Goal: Task Accomplishment & Management: Use online tool/utility

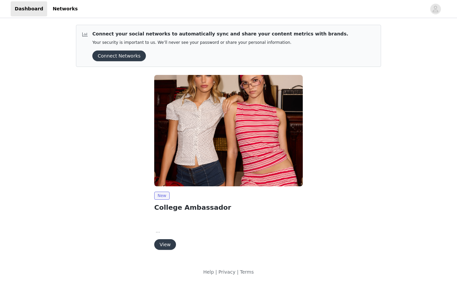
click at [171, 241] on button "View" at bounding box center [165, 244] width 22 height 11
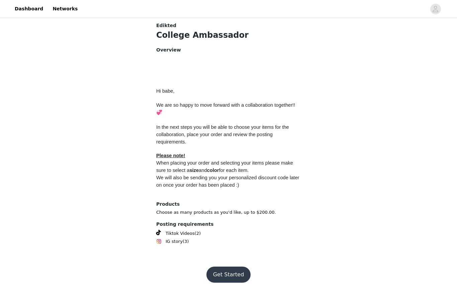
scroll to position [256, 0]
click at [227, 267] on button "Get Started" at bounding box center [229, 275] width 45 height 16
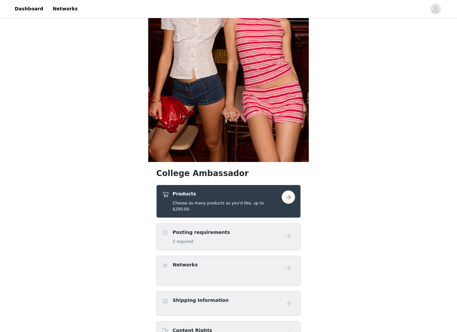
scroll to position [110, 0]
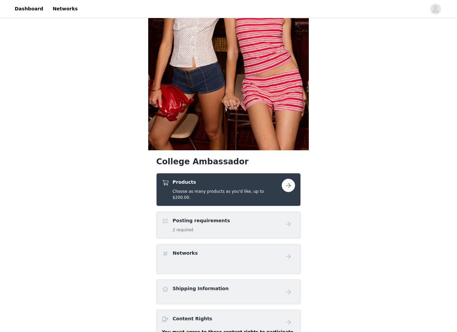
click at [291, 187] on button "button" at bounding box center [288, 185] width 13 height 13
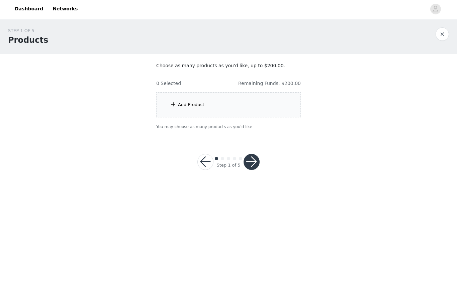
click at [200, 107] on div "Add Product" at bounding box center [191, 104] width 26 height 7
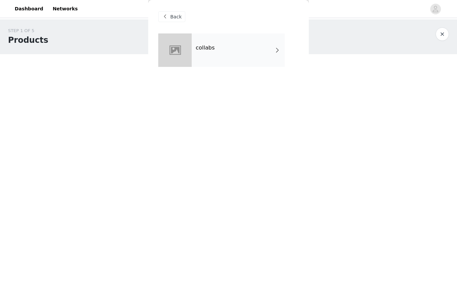
click at [231, 57] on div "collabs" at bounding box center [238, 49] width 93 height 33
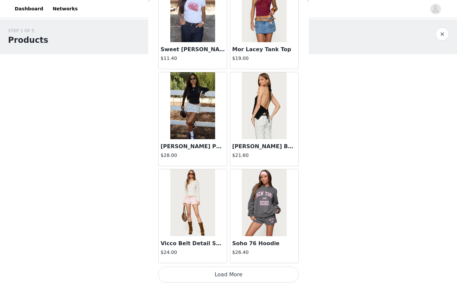
click at [232, 270] on button "Load More" at bounding box center [228, 275] width 141 height 16
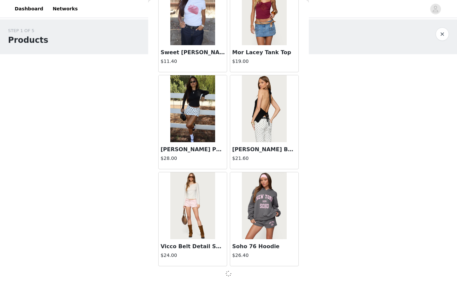
scroll to position [735, 0]
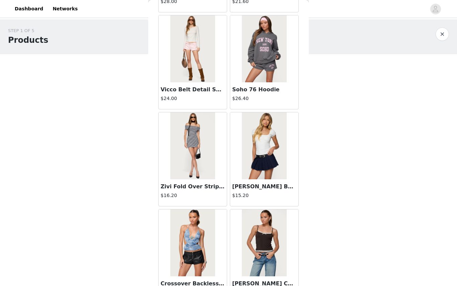
click at [325, 16] on div at bounding box center [254, 8] width 345 height 15
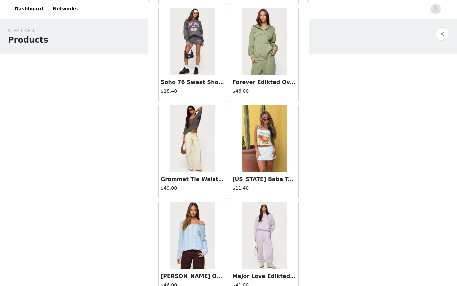
scroll to position [425, 0]
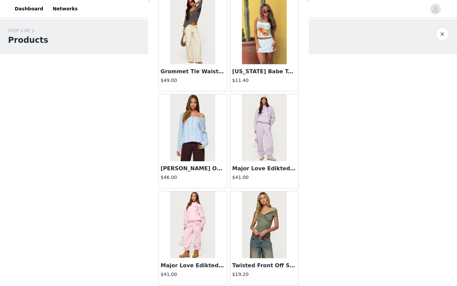
click at [195, 135] on img at bounding box center [192, 127] width 45 height 67
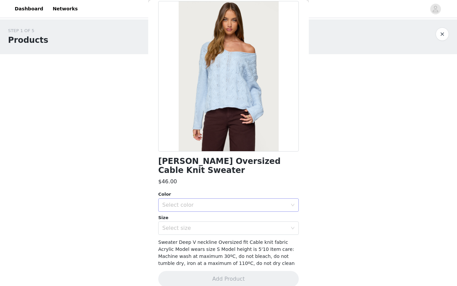
scroll to position [32, 0]
click at [209, 202] on div "Select color" at bounding box center [224, 205] width 125 height 7
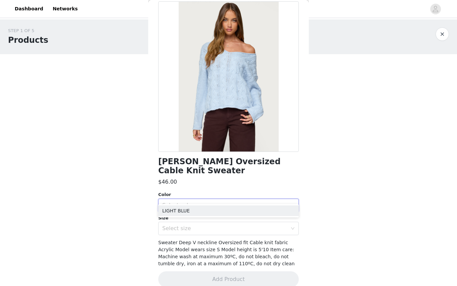
click at [209, 202] on div "Select color" at bounding box center [224, 205] width 125 height 7
click at [206, 203] on div "Color Select color Size Select size" at bounding box center [228, 213] width 141 height 44
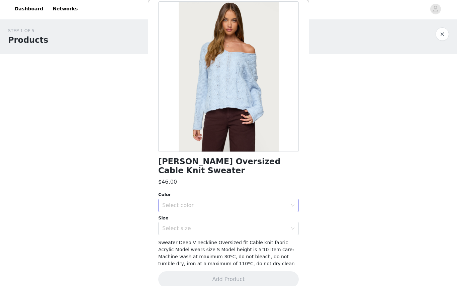
click at [198, 202] on div "Select color" at bounding box center [224, 205] width 125 height 7
click at [197, 208] on li "LIGHT BLUE" at bounding box center [228, 211] width 141 height 11
click at [197, 225] on div "Select size" at bounding box center [224, 228] width 125 height 7
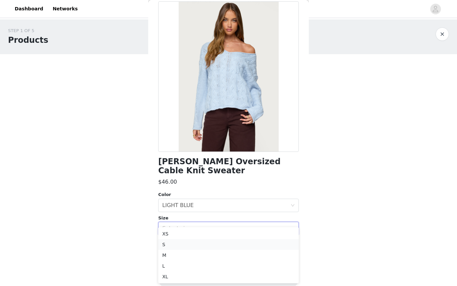
click at [185, 244] on li "S" at bounding box center [228, 244] width 141 height 11
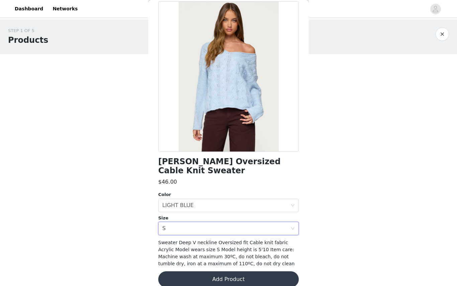
click at [199, 272] on button "Add Product" at bounding box center [228, 280] width 141 height 16
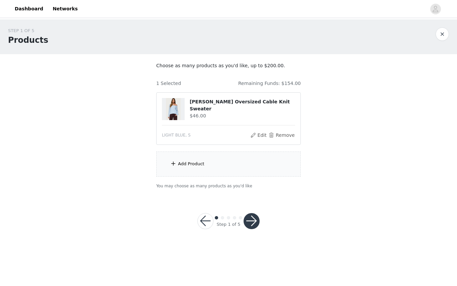
click at [182, 162] on div "Add Product" at bounding box center [191, 164] width 26 height 7
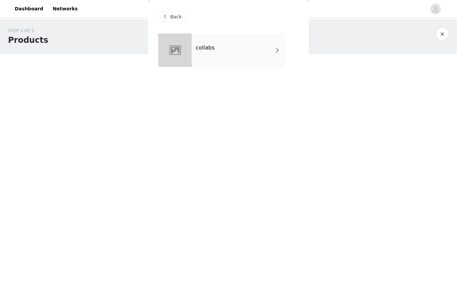
click at [219, 62] on div "collabs" at bounding box center [238, 49] width 93 height 33
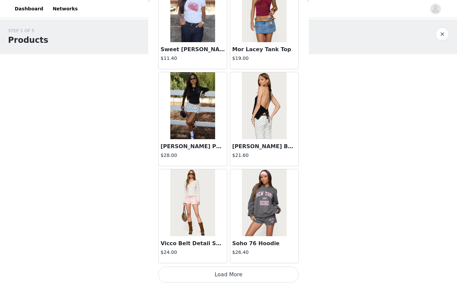
click at [236, 274] on button "Load More" at bounding box center [228, 275] width 141 height 16
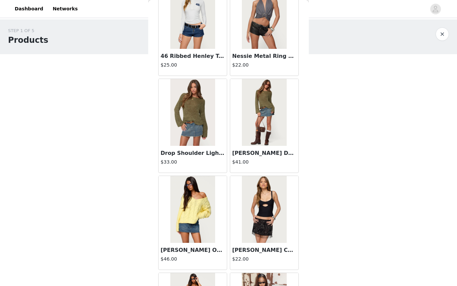
scroll to position [1625, 0]
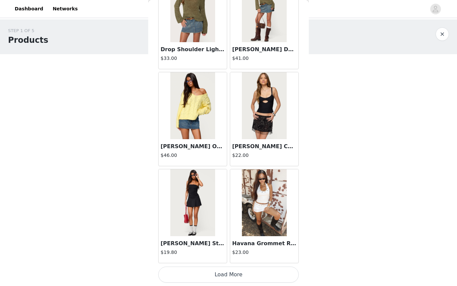
click at [246, 274] on button "Load More" at bounding box center [228, 275] width 141 height 16
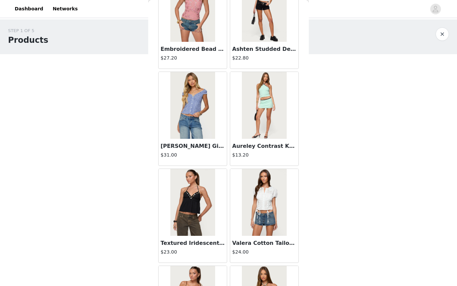
scroll to position [2602, 0]
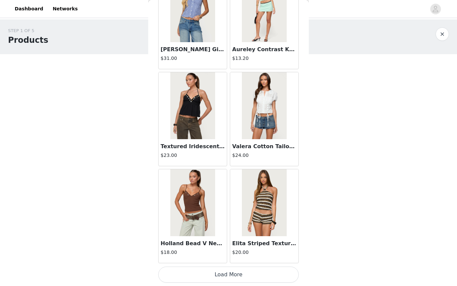
click at [230, 273] on button "Load More" at bounding box center [228, 275] width 141 height 16
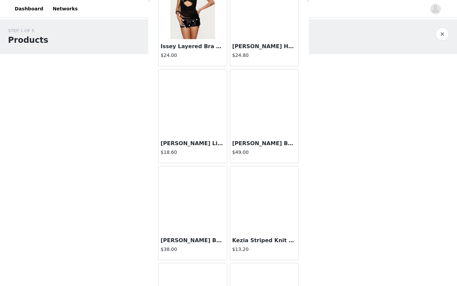
scroll to position [3363, 0]
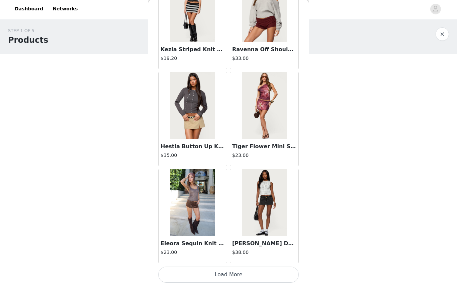
click at [225, 275] on button "Load More" at bounding box center [228, 275] width 141 height 16
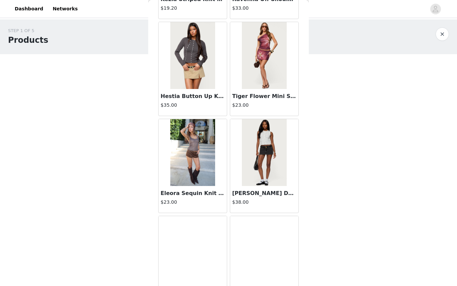
scroll to position [3724, 0]
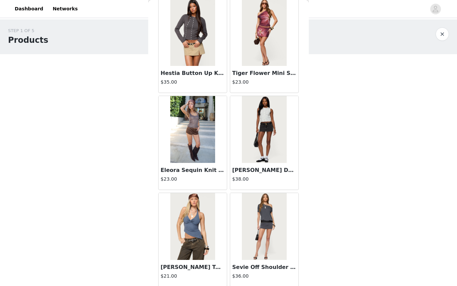
click at [268, 151] on img at bounding box center [264, 129] width 45 height 67
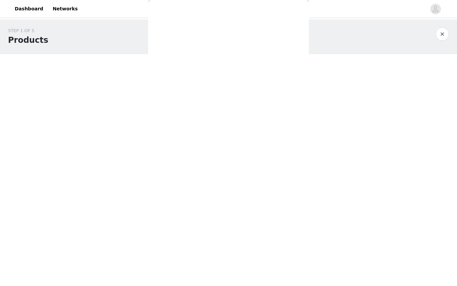
scroll to position [0, 0]
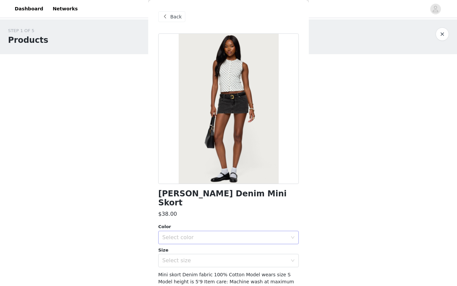
click at [220, 234] on div "Select color" at bounding box center [224, 237] width 125 height 7
click at [210, 242] on li "BLACK WASHED" at bounding box center [228, 243] width 141 height 11
click at [200, 257] on div "Select size" at bounding box center [224, 260] width 125 height 7
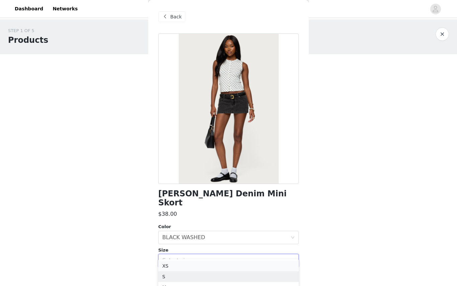
click at [174, 268] on li "XS" at bounding box center [228, 266] width 141 height 11
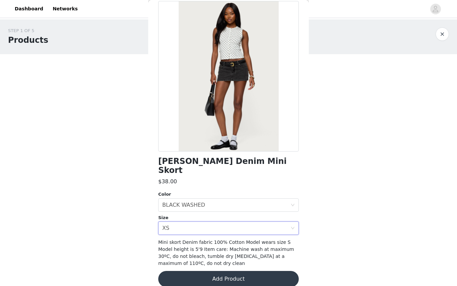
click at [186, 271] on button "Add Product" at bounding box center [228, 279] width 141 height 16
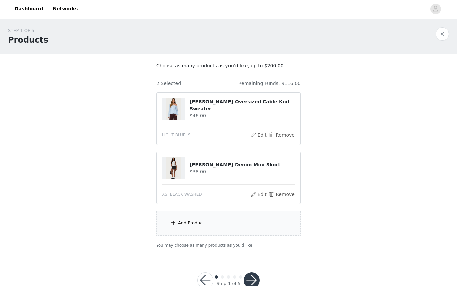
scroll to position [32, 0]
click at [186, 215] on div "Add Product" at bounding box center [228, 223] width 145 height 25
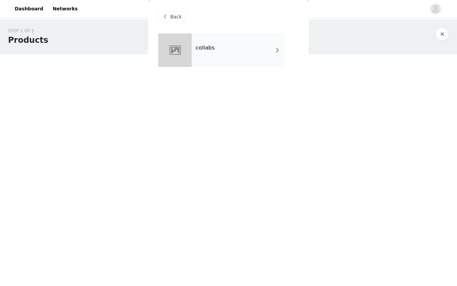
click at [219, 60] on div "collabs" at bounding box center [238, 49] width 93 height 33
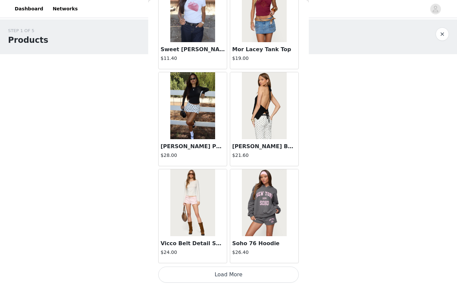
click at [231, 278] on button "Load More" at bounding box center [228, 275] width 141 height 16
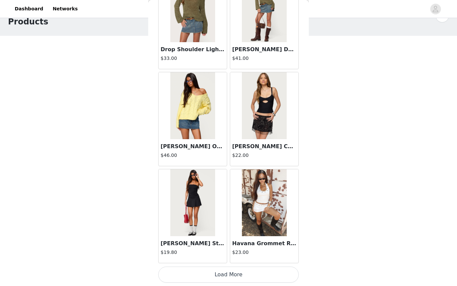
scroll to position [18, 0]
click at [233, 276] on button "Load More" at bounding box center [228, 275] width 141 height 16
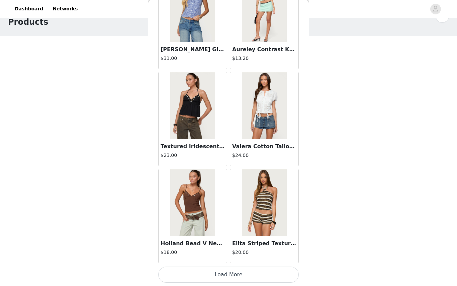
click at [231, 278] on button "Load More" at bounding box center [228, 275] width 141 height 16
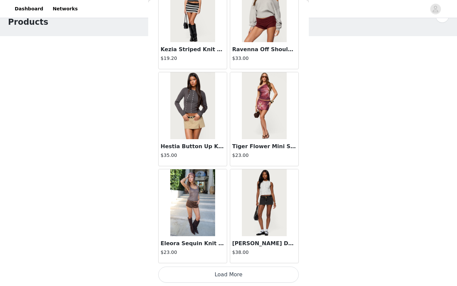
scroll to position [3651, 0]
click at [241, 273] on button "Load More" at bounding box center [228, 275] width 141 height 16
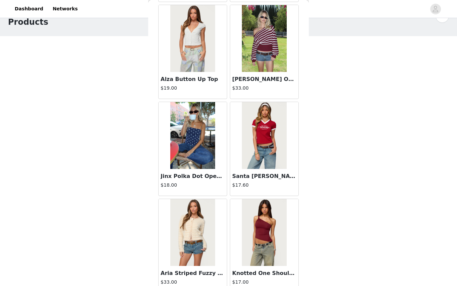
scroll to position [4300, 0]
click at [198, 140] on img at bounding box center [192, 135] width 45 height 67
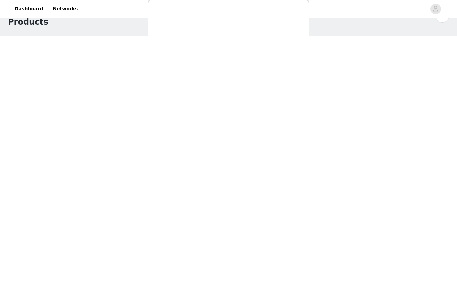
scroll to position [0, 0]
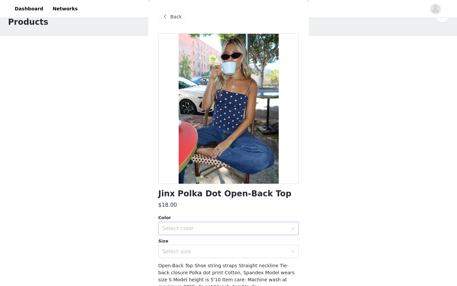
click at [194, 231] on div "Select color" at bounding box center [224, 228] width 125 height 7
click at [178, 247] on li "NAVY AND WHITE" at bounding box center [228, 243] width 141 height 11
click at [179, 254] on div "Select size" at bounding box center [224, 251] width 125 height 7
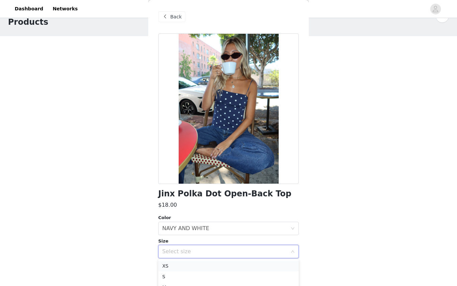
click at [178, 268] on li "XS" at bounding box center [228, 266] width 141 height 11
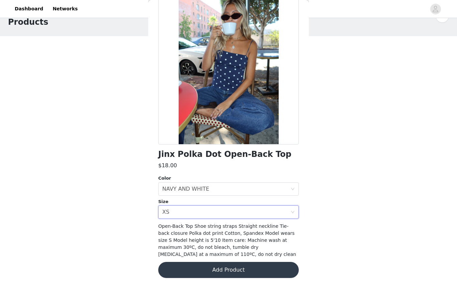
scroll to position [39, 0]
click at [181, 269] on button "Add Product" at bounding box center [228, 270] width 141 height 16
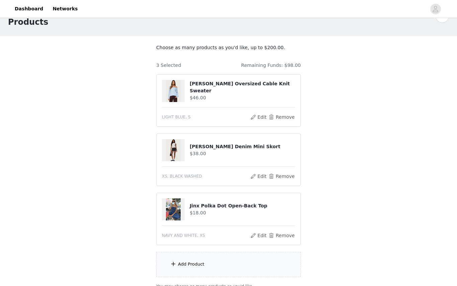
click at [190, 264] on div "Add Product" at bounding box center [191, 264] width 26 height 7
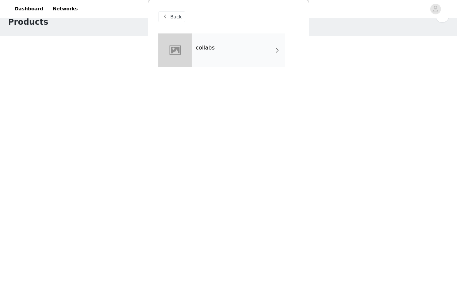
click at [215, 63] on div "collabs" at bounding box center [238, 49] width 93 height 33
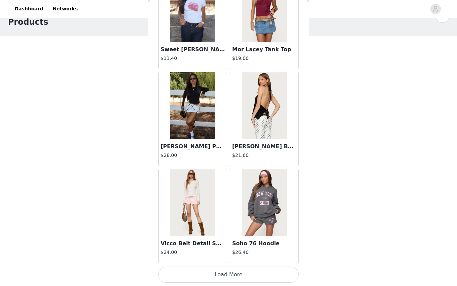
click at [220, 271] on button "Load More" at bounding box center [228, 275] width 141 height 16
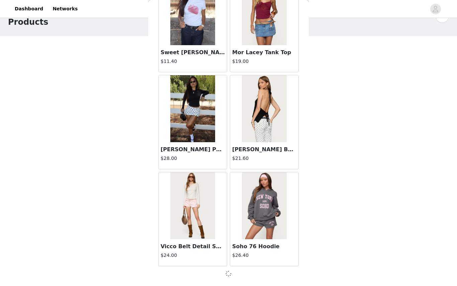
scroll to position [735, 0]
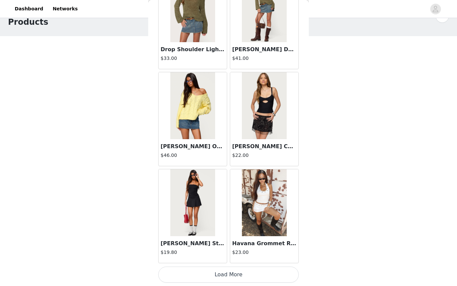
click at [229, 275] on button "Load More" at bounding box center [228, 275] width 141 height 16
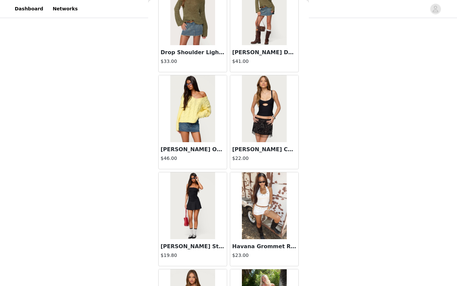
scroll to position [77, 0]
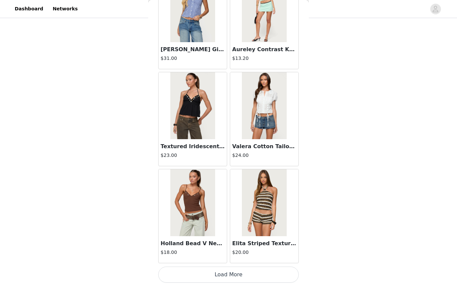
click at [229, 272] on button "Load More" at bounding box center [228, 275] width 141 height 16
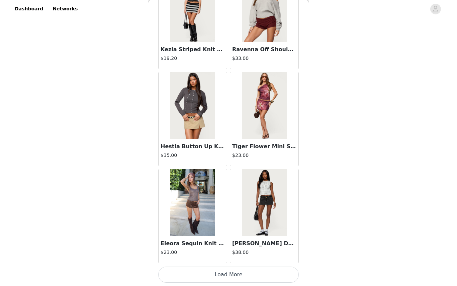
click at [225, 275] on button "Load More" at bounding box center [228, 275] width 141 height 16
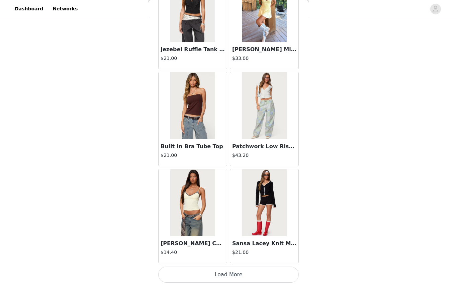
scroll to position [77, 0]
click at [226, 277] on button "Load More" at bounding box center [228, 275] width 141 height 16
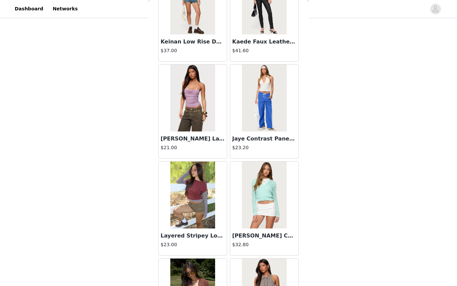
scroll to position [5591, 0]
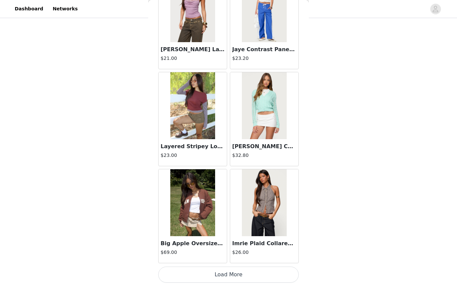
click at [226, 274] on button "Load More" at bounding box center [228, 275] width 141 height 16
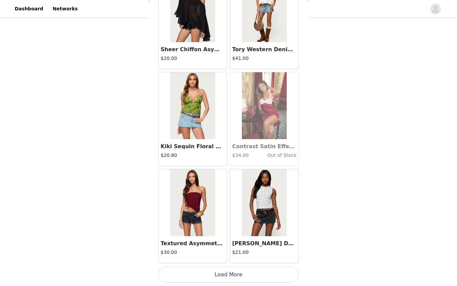
scroll to position [6563, 0]
click at [280, 197] on img at bounding box center [264, 202] width 45 height 67
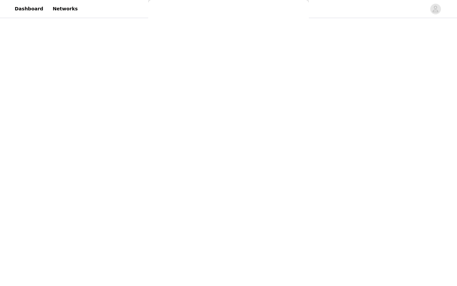
scroll to position [0, 0]
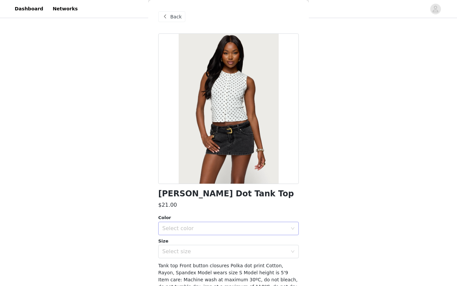
click at [210, 226] on div "Select color" at bounding box center [224, 228] width 125 height 7
click at [188, 243] on li "WHITE" at bounding box center [228, 243] width 141 height 11
click at [180, 253] on div "Select size" at bounding box center [224, 251] width 125 height 7
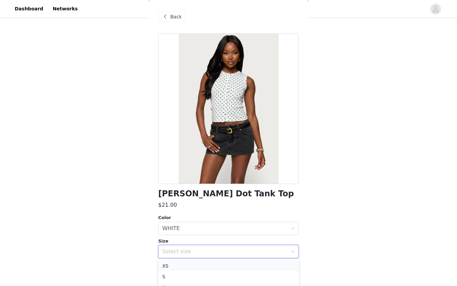
click at [173, 265] on li "XS" at bounding box center [228, 266] width 141 height 11
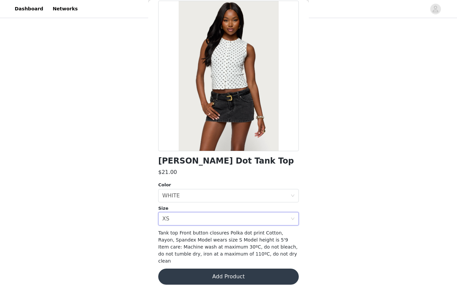
scroll to position [32, 0]
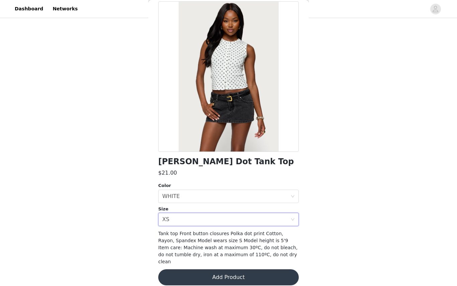
click at [187, 274] on button "Add Product" at bounding box center [228, 277] width 141 height 16
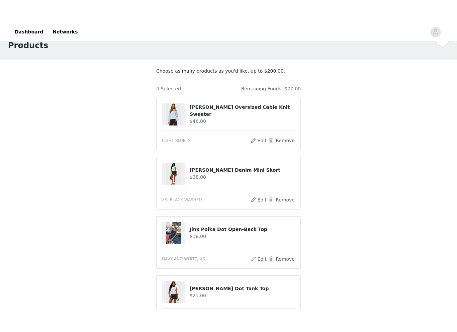
scroll to position [90, 0]
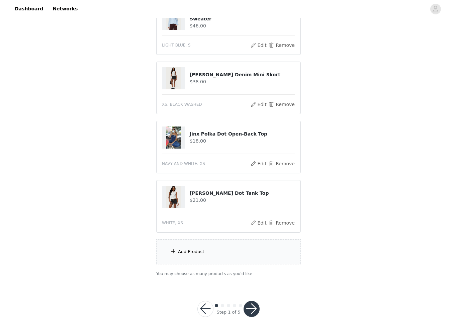
click at [174, 251] on span at bounding box center [173, 251] width 7 height 8
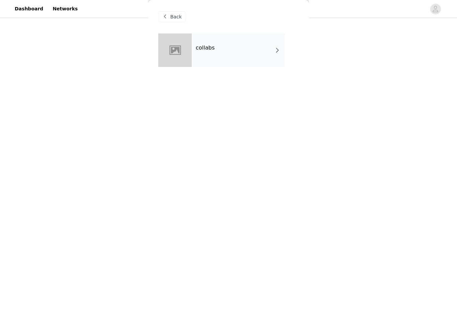
click at [196, 60] on div "collabs" at bounding box center [238, 49] width 93 height 33
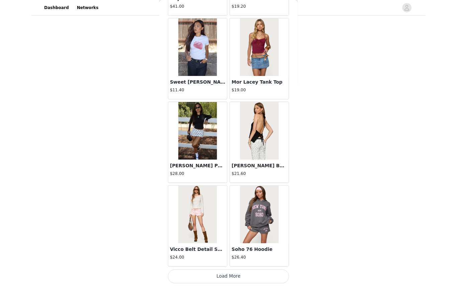
scroll to position [109, 0]
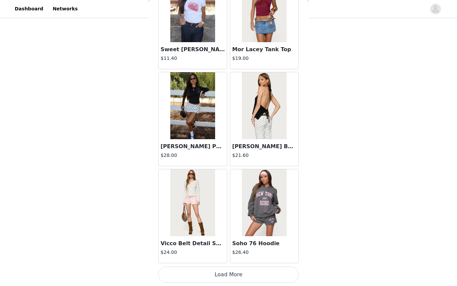
click at [213, 280] on button "Load More" at bounding box center [228, 275] width 141 height 16
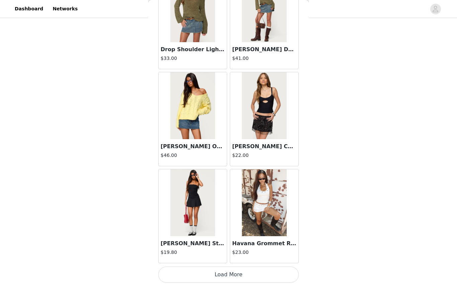
click at [223, 279] on button "Load More" at bounding box center [228, 275] width 141 height 16
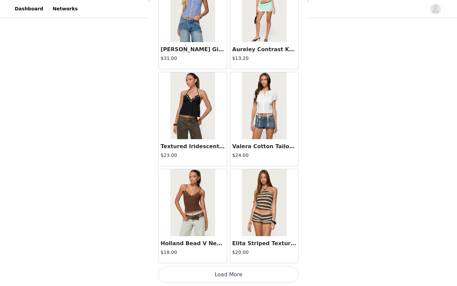
click at [214, 276] on button "Load More" at bounding box center [228, 275] width 141 height 16
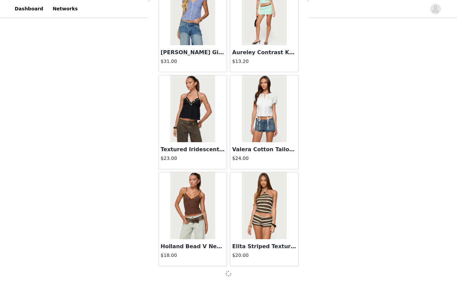
scroll to position [2677, 0]
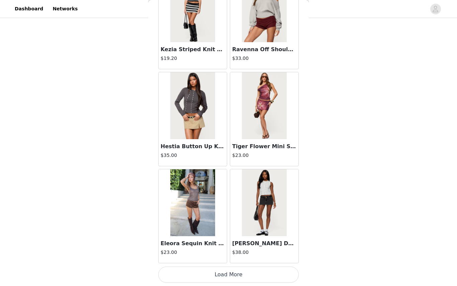
click at [215, 278] on button "Load More" at bounding box center [228, 275] width 141 height 16
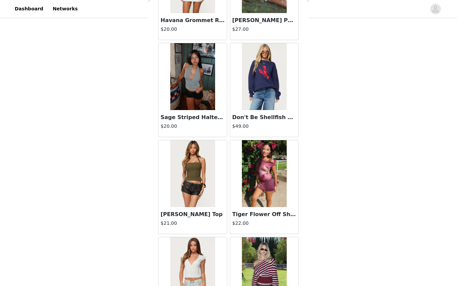
scroll to position [4492, 0]
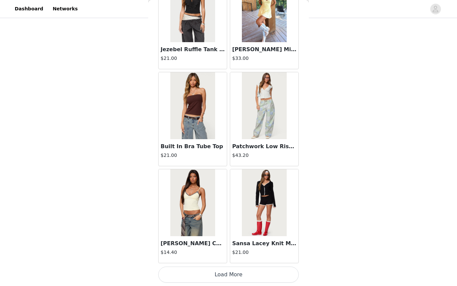
click at [217, 277] on button "Load More" at bounding box center [228, 275] width 141 height 16
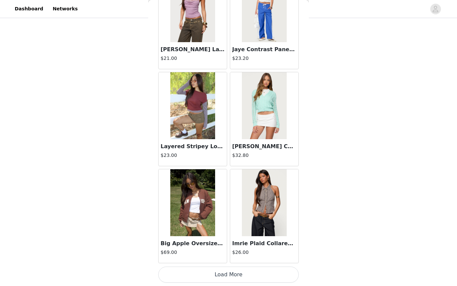
scroll to position [5592, 0]
click at [218, 277] on button "Load More" at bounding box center [228, 275] width 141 height 16
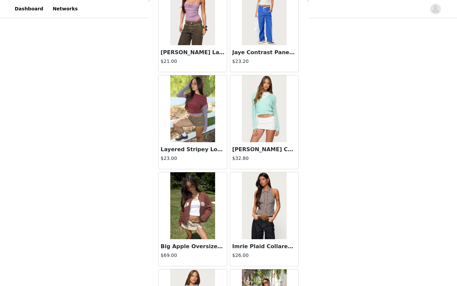
scroll to position [137, 0]
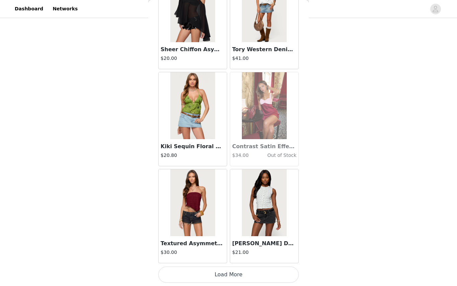
click at [234, 272] on button "Load More" at bounding box center [228, 275] width 141 height 16
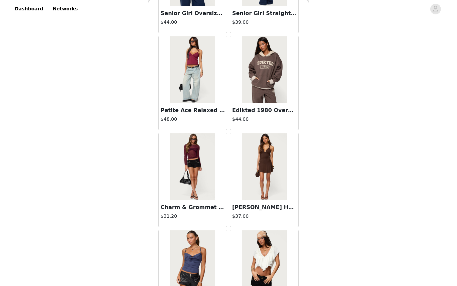
scroll to position [7376, 0]
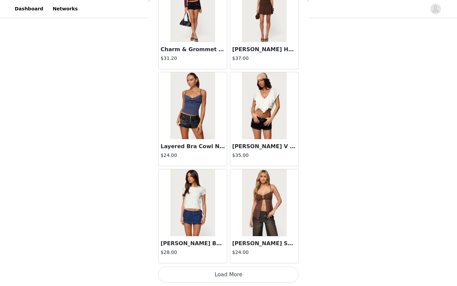
click at [222, 275] on button "Load More" at bounding box center [228, 275] width 141 height 16
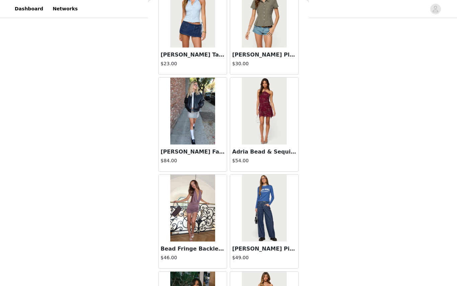
scroll to position [8093, 0]
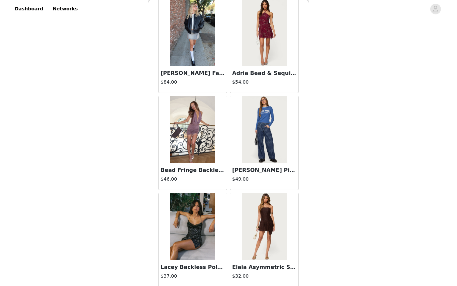
click at [272, 161] on img at bounding box center [264, 129] width 45 height 67
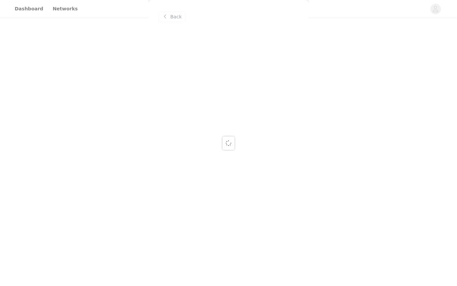
scroll to position [0, 0]
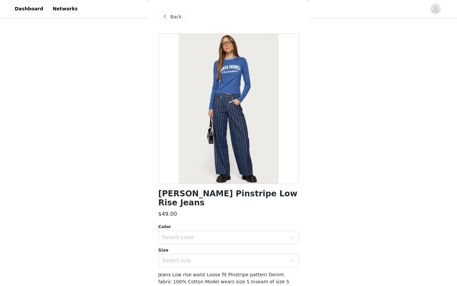
click at [181, 16] on div "Back" at bounding box center [171, 16] width 27 height 11
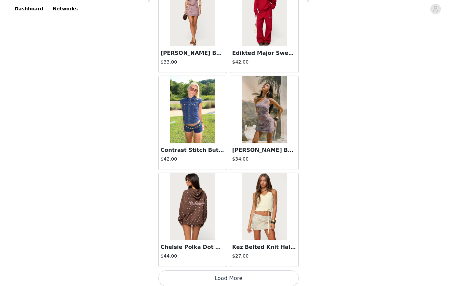
scroll to position [8501, 0]
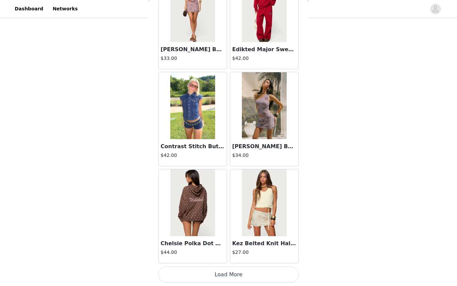
click at [217, 278] on button "Load More" at bounding box center [228, 275] width 141 height 16
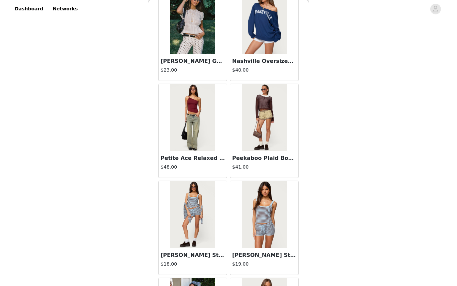
scroll to position [8883, 0]
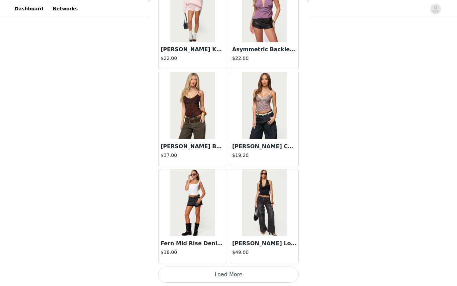
click at [206, 276] on button "Load More" at bounding box center [228, 275] width 141 height 16
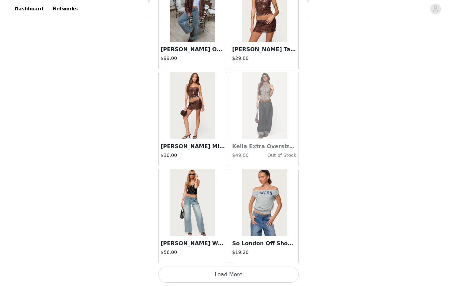
scroll to position [137, 0]
click at [227, 278] on button "Load More" at bounding box center [228, 275] width 141 height 16
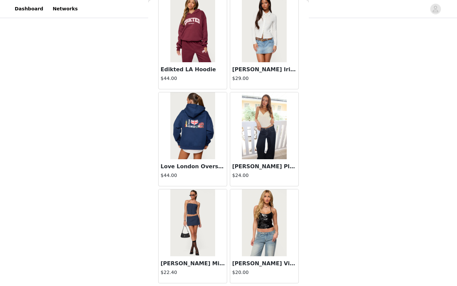
scroll to position [11399, 0]
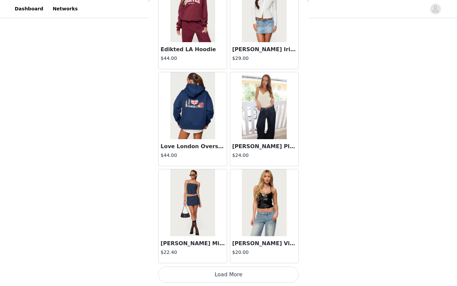
click at [224, 273] on button "Load More" at bounding box center [228, 275] width 141 height 16
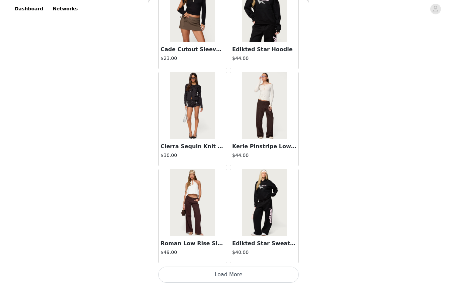
scroll to position [12388, 0]
click at [255, 277] on button "Load More" at bounding box center [228, 275] width 141 height 16
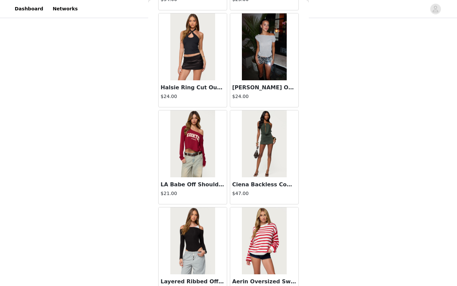
scroll to position [13058, 0]
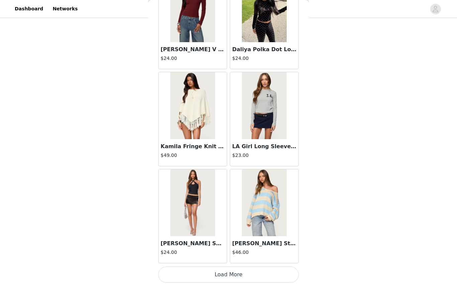
click at [223, 278] on button "Load More" at bounding box center [228, 275] width 141 height 16
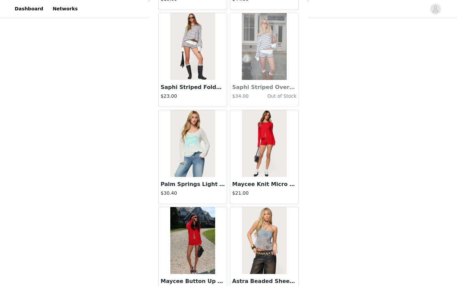
scroll to position [13924, 0]
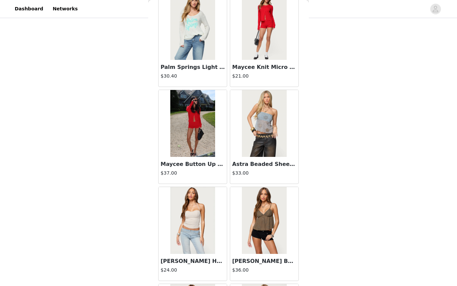
click at [214, 154] on img at bounding box center [192, 123] width 45 height 67
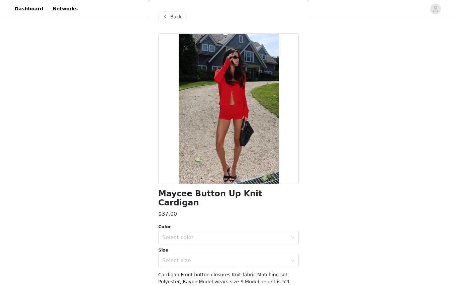
scroll to position [72, 0]
click at [172, 17] on span "Back" at bounding box center [175, 16] width 11 height 7
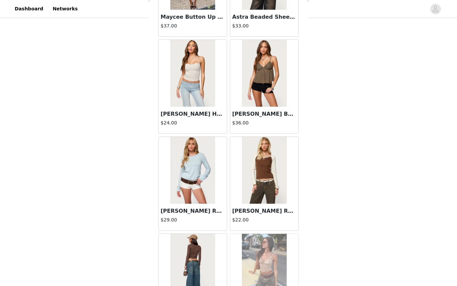
scroll to position [14077, 0]
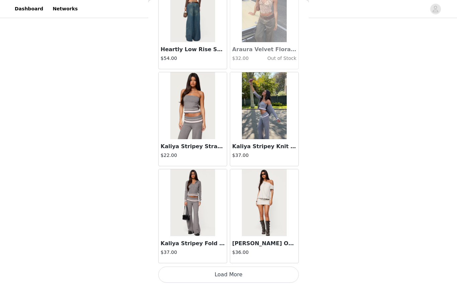
click at [210, 276] on button "Load More" at bounding box center [228, 275] width 141 height 16
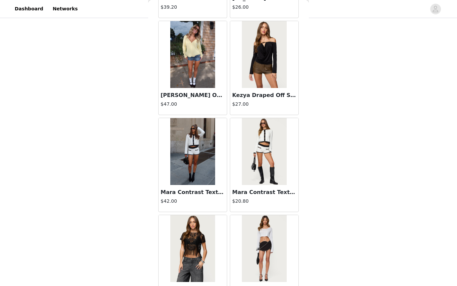
scroll to position [137, 0]
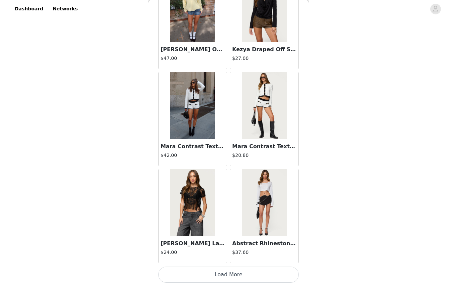
click at [215, 270] on button "Load More" at bounding box center [228, 275] width 141 height 16
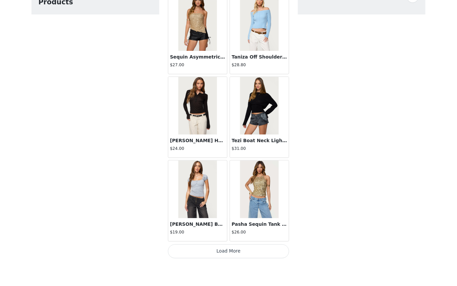
scroll to position [56, 0]
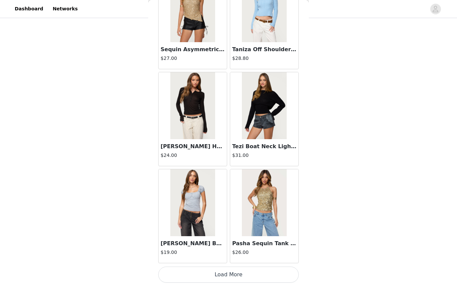
click at [234, 277] on button "Load More" at bounding box center [228, 275] width 141 height 16
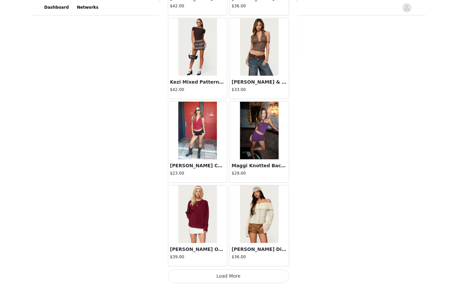
scroll to position [70, 0]
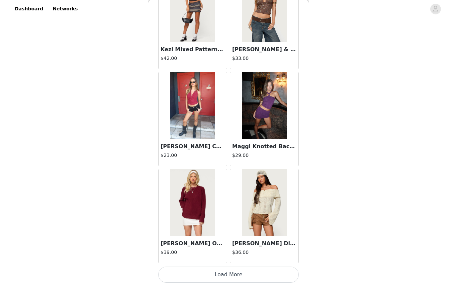
click at [221, 269] on button "Load More" at bounding box center [228, 275] width 141 height 16
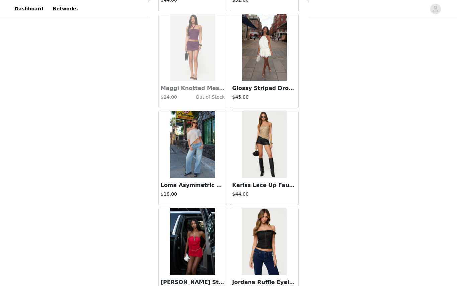
scroll to position [18076, 0]
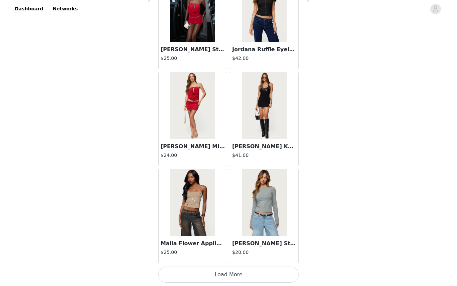
click at [237, 275] on button "Load More" at bounding box center [228, 275] width 141 height 16
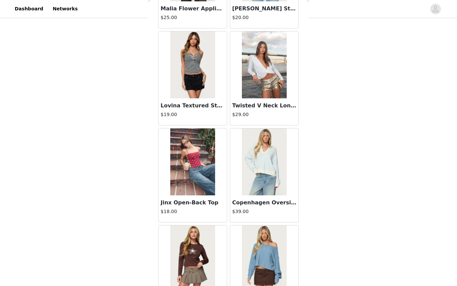
scroll to position [18455, 0]
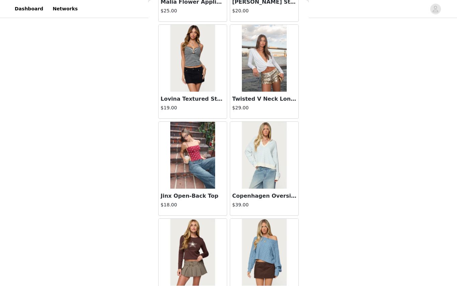
click at [192, 198] on h3 "Jinx Open-Back Top" at bounding box center [193, 196] width 64 height 8
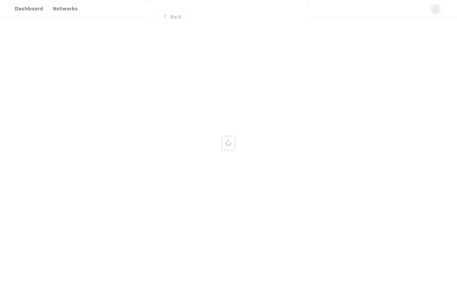
scroll to position [0, 0]
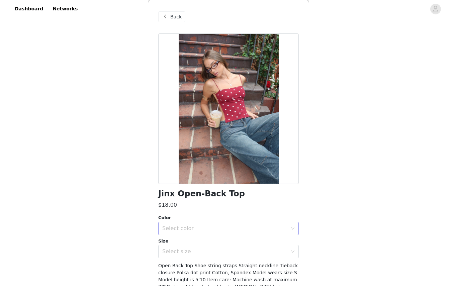
click at [207, 227] on div "Select color" at bounding box center [224, 228] width 125 height 7
click at [193, 246] on li "BURGUNDY-AND-CREAM" at bounding box center [228, 243] width 141 height 11
click at [190, 255] on div "Select size" at bounding box center [226, 251] width 128 height 13
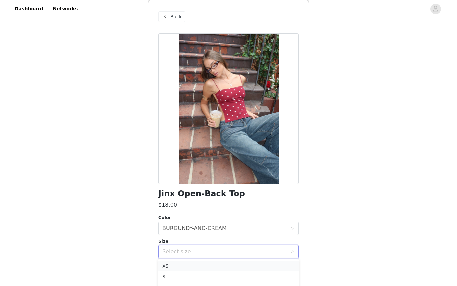
click at [172, 267] on li "XS" at bounding box center [228, 266] width 141 height 11
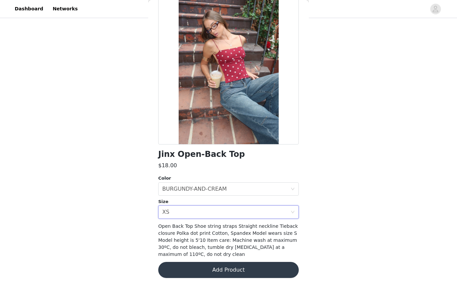
scroll to position [39, 0]
click at [220, 270] on button "Add Product" at bounding box center [228, 270] width 141 height 16
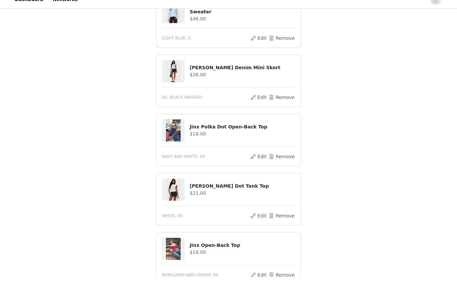
scroll to position [121, 0]
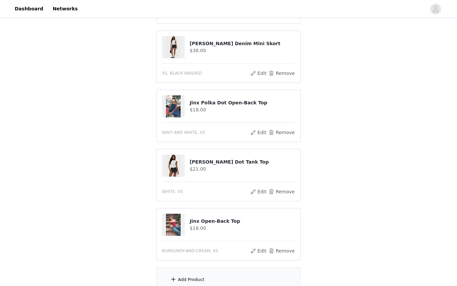
click at [204, 274] on div "Add Product" at bounding box center [228, 279] width 145 height 25
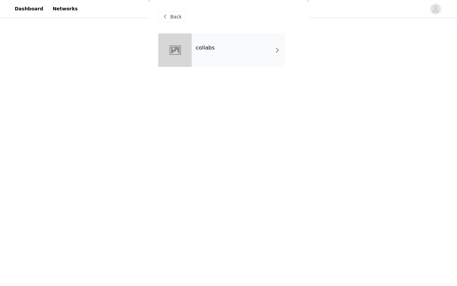
click at [189, 51] on div at bounding box center [174, 49] width 33 height 33
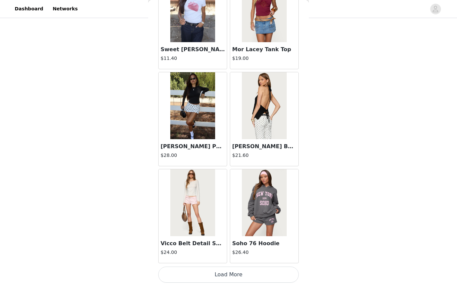
click at [229, 274] on button "Load More" at bounding box center [228, 275] width 141 height 16
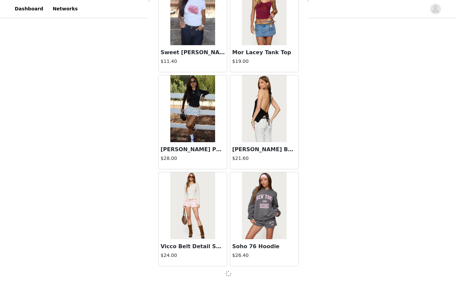
scroll to position [196, 0]
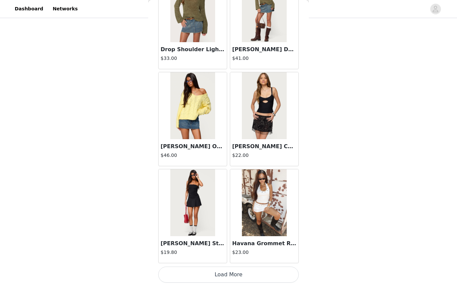
click at [230, 280] on button "Load More" at bounding box center [228, 275] width 141 height 16
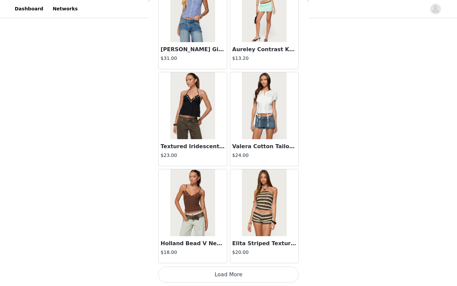
scroll to position [2680, 0]
click at [233, 271] on button "Load More" at bounding box center [228, 275] width 141 height 16
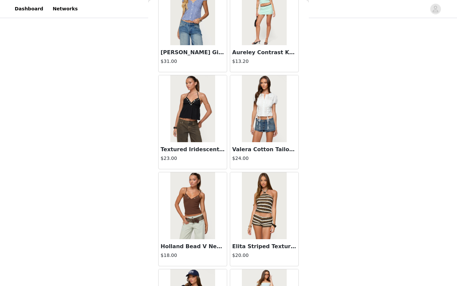
scroll to position [196, 0]
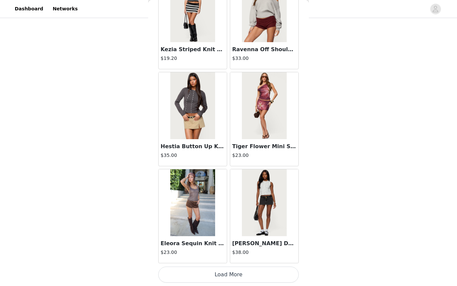
click at [233, 270] on button "Load More" at bounding box center [228, 275] width 141 height 16
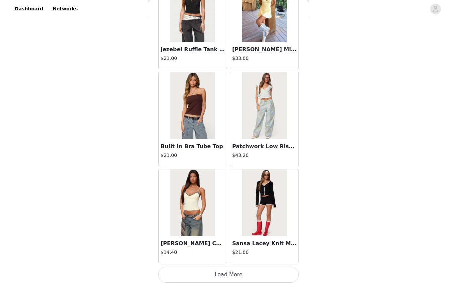
click at [230, 277] on button "Load More" at bounding box center [228, 275] width 141 height 16
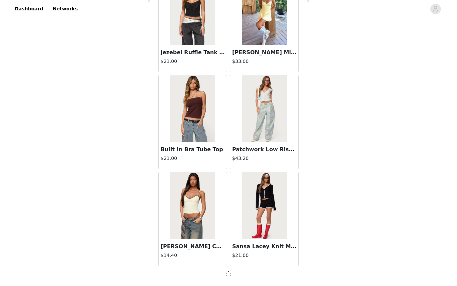
scroll to position [4619, 0]
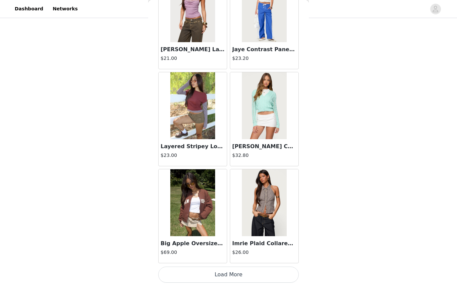
click at [209, 273] on button "Load More" at bounding box center [228, 275] width 141 height 16
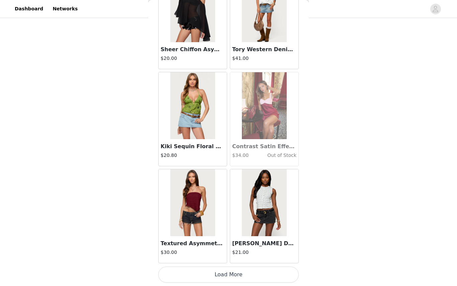
click at [234, 275] on button "Load More" at bounding box center [228, 275] width 141 height 16
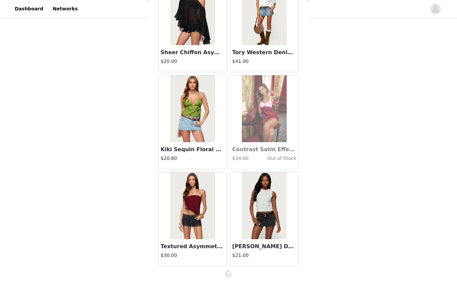
scroll to position [6560, 0]
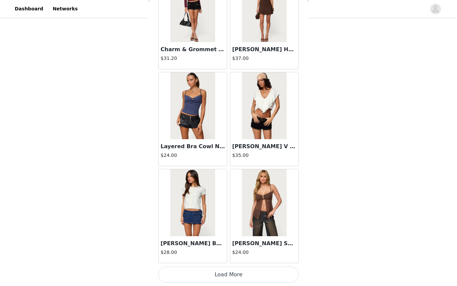
click at [214, 275] on button "Load More" at bounding box center [228, 275] width 141 height 16
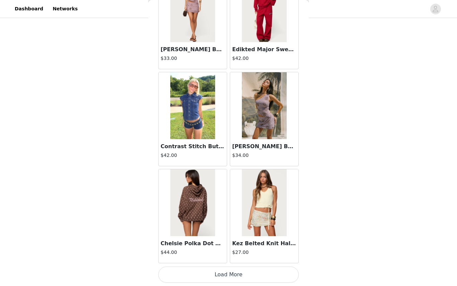
scroll to position [8505, 0]
click at [233, 273] on button "Load More" at bounding box center [228, 275] width 141 height 16
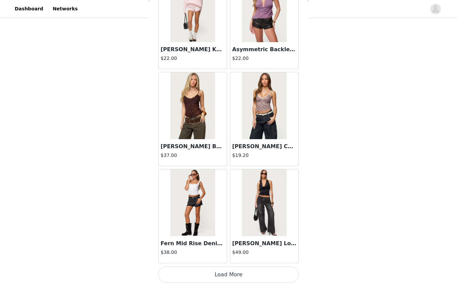
click at [233, 273] on button "Load More" at bounding box center [228, 275] width 141 height 16
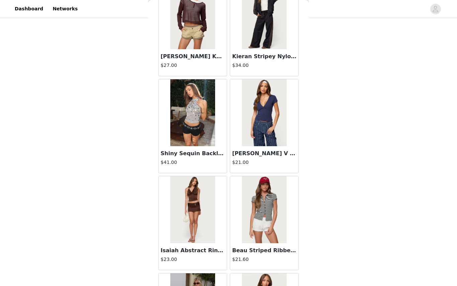
scroll to position [10208, 0]
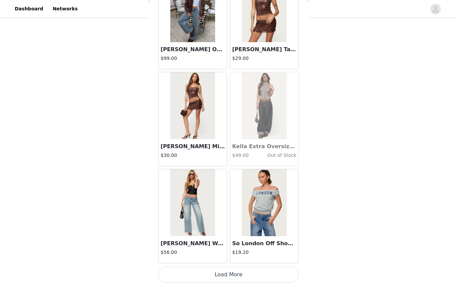
click at [231, 278] on button "Load More" at bounding box center [228, 275] width 141 height 16
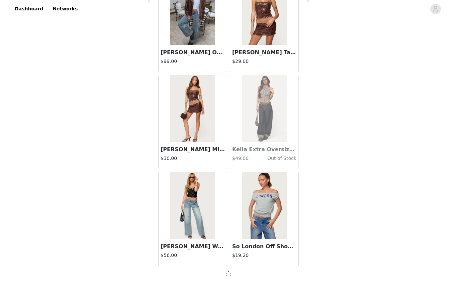
scroll to position [10444, 0]
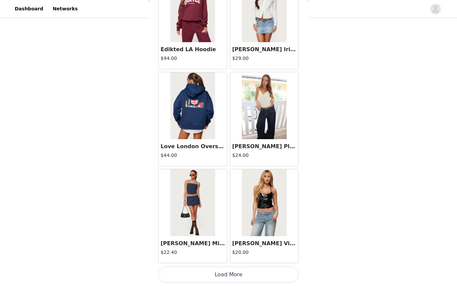
click at [209, 271] on button "Load More" at bounding box center [228, 275] width 141 height 16
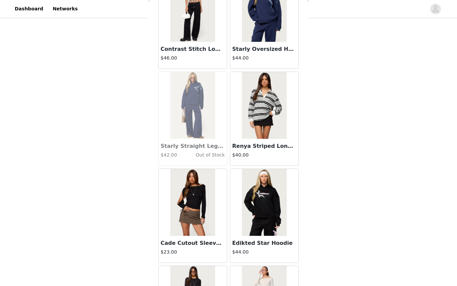
scroll to position [12161, 0]
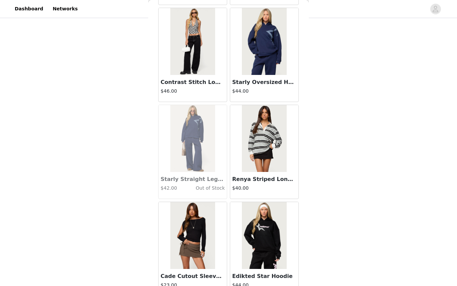
click at [270, 72] on img at bounding box center [264, 41] width 45 height 67
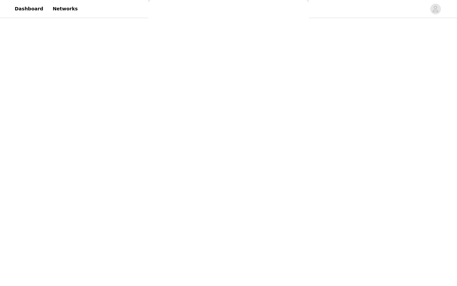
scroll to position [0, 0]
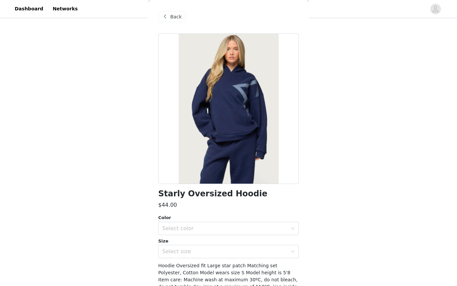
click at [174, 17] on span "Back" at bounding box center [175, 16] width 11 height 7
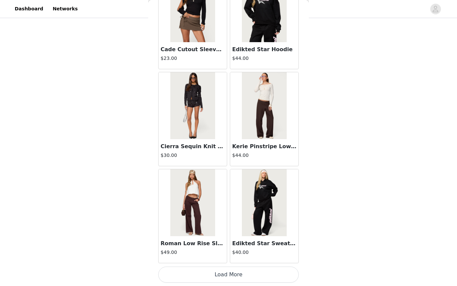
scroll to position [12328, 0]
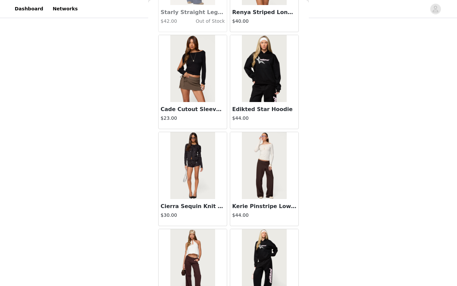
click at [261, 65] on img at bounding box center [264, 68] width 45 height 67
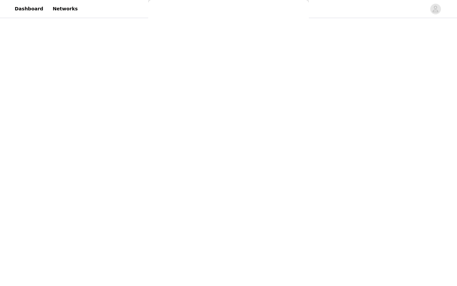
scroll to position [0, 0]
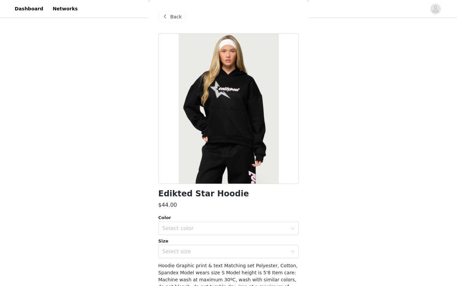
click at [167, 12] on div "Back" at bounding box center [171, 16] width 27 height 11
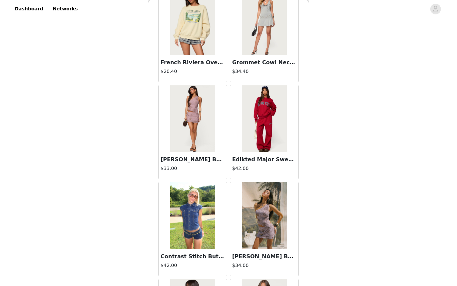
scroll to position [8690, 0]
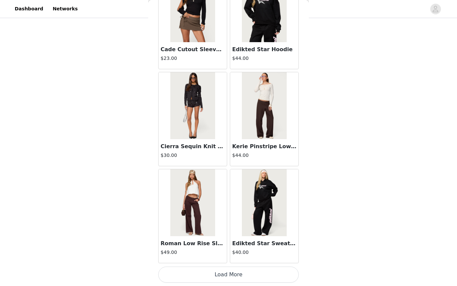
click at [229, 278] on button "Load More" at bounding box center [228, 275] width 141 height 16
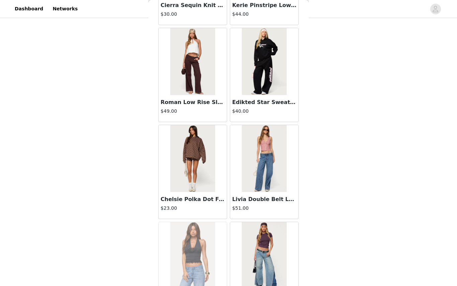
scroll to position [12530, 0]
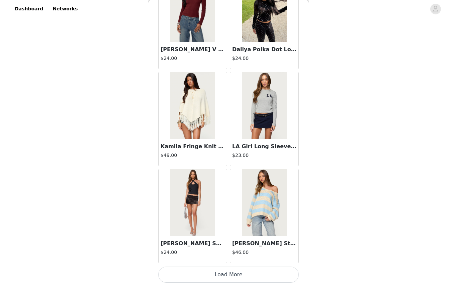
click at [268, 270] on button "Load More" at bounding box center [228, 275] width 141 height 16
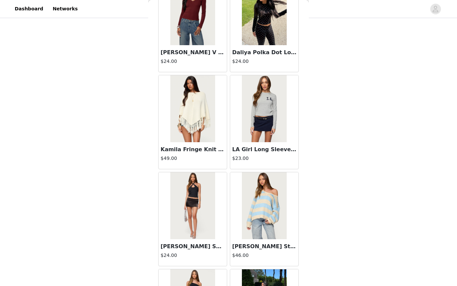
scroll to position [171, 0]
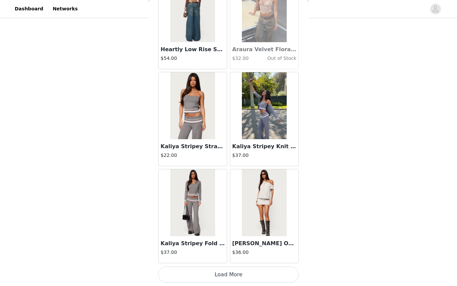
click at [222, 273] on button "Load More" at bounding box center [228, 275] width 141 height 16
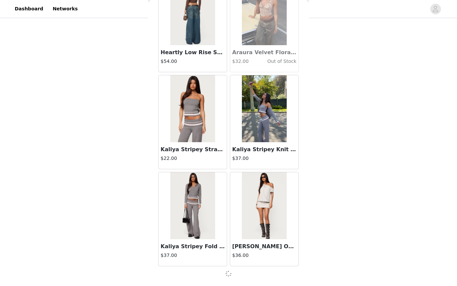
scroll to position [14327, 0]
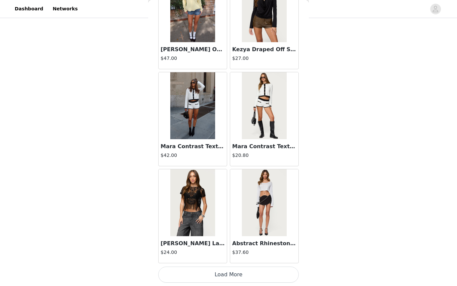
click at [219, 279] on button "Load More" at bounding box center [228, 275] width 141 height 16
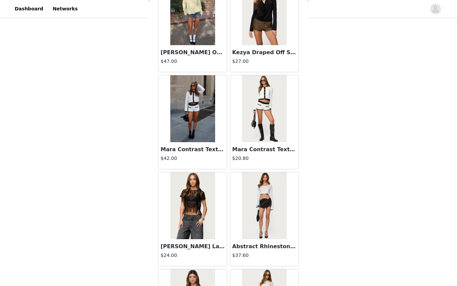
scroll to position [178, 0]
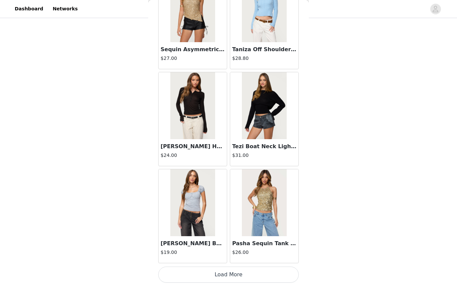
click at [226, 274] on button "Load More" at bounding box center [228, 275] width 141 height 16
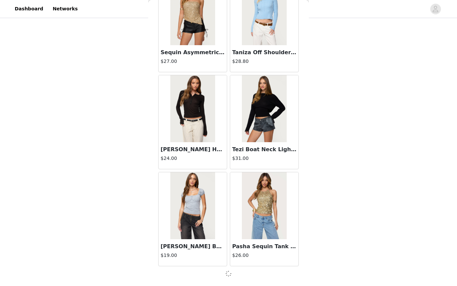
scroll to position [16269, 0]
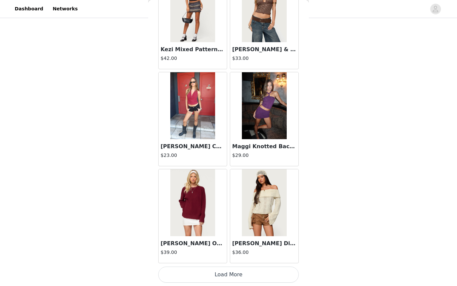
click at [230, 280] on button "Load More" at bounding box center [228, 275] width 141 height 16
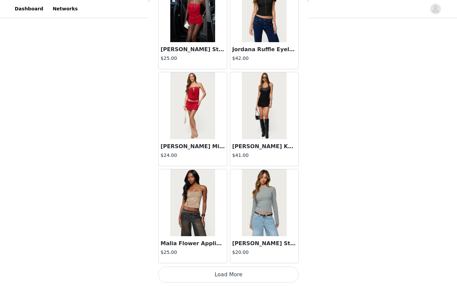
click at [217, 278] on button "Load More" at bounding box center [228, 275] width 141 height 16
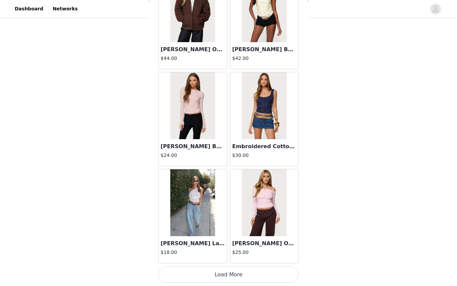
scroll to position [19184, 0]
click at [224, 276] on button "Load More" at bounding box center [228, 275] width 141 height 16
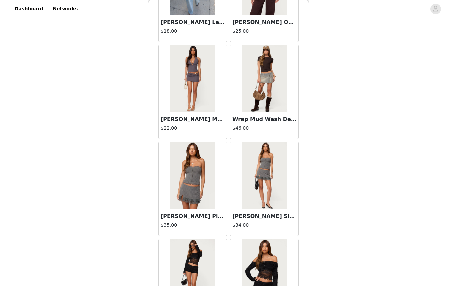
scroll to position [19442, 0]
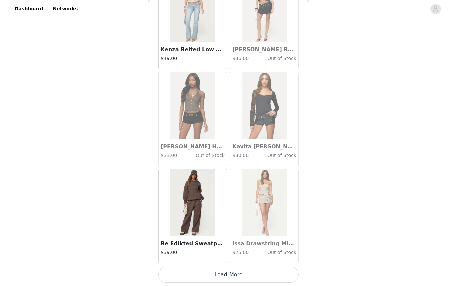
click at [233, 279] on button "Load More" at bounding box center [228, 275] width 141 height 16
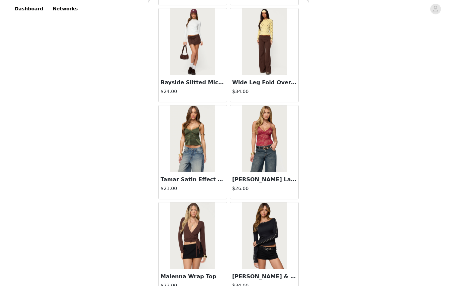
scroll to position [20892, 0]
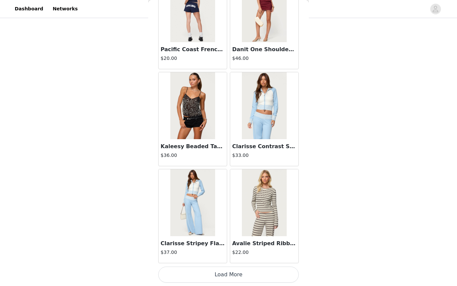
click at [233, 279] on button "Load More" at bounding box center [228, 275] width 141 height 16
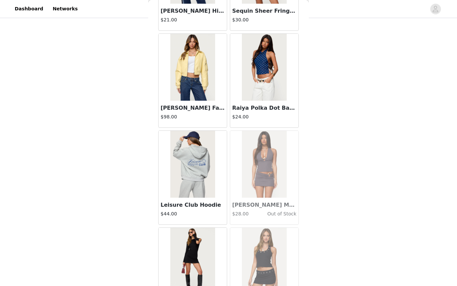
scroll to position [21943, 0]
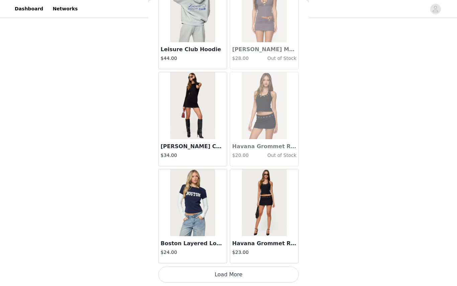
click at [231, 277] on button "Load More" at bounding box center [228, 275] width 141 height 16
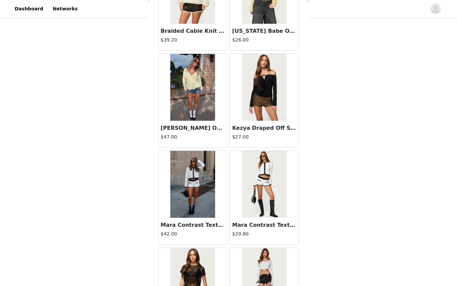
scroll to position [15213, 0]
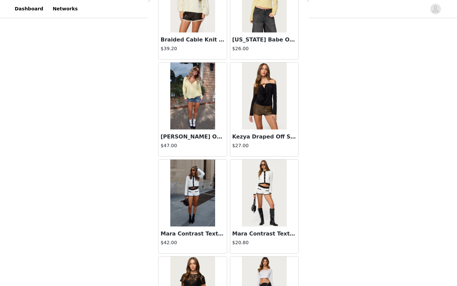
click at [191, 88] on img at bounding box center [192, 96] width 45 height 67
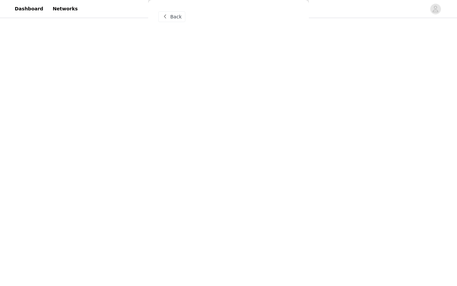
scroll to position [0, 0]
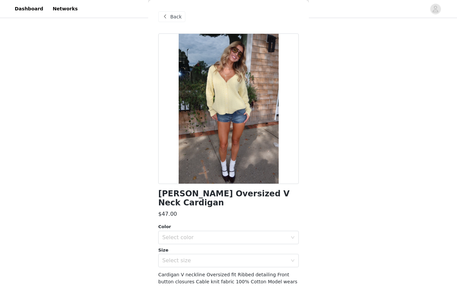
click at [171, 14] on span "Back" at bounding box center [175, 16] width 11 height 7
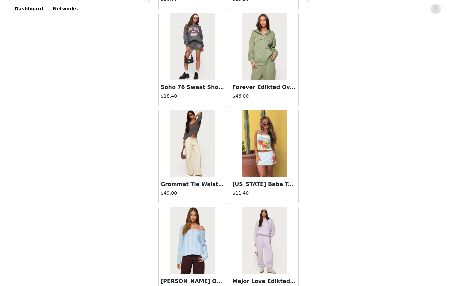
scroll to position [313, 0]
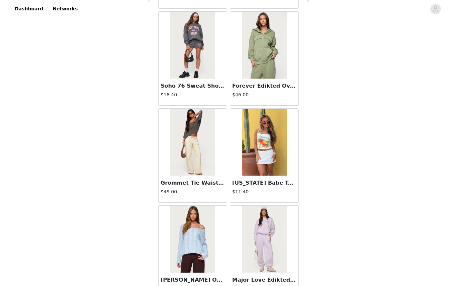
click at [211, 164] on img at bounding box center [192, 142] width 45 height 67
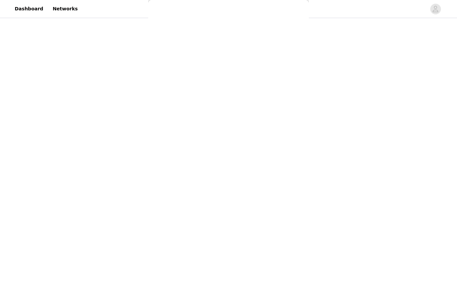
scroll to position [0, 0]
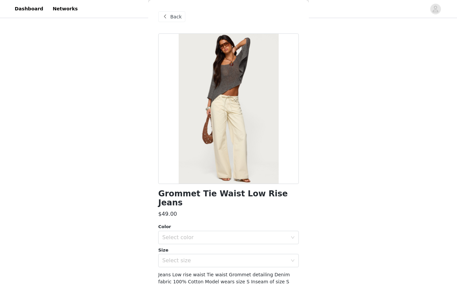
click at [170, 21] on div "Back" at bounding box center [171, 16] width 27 height 11
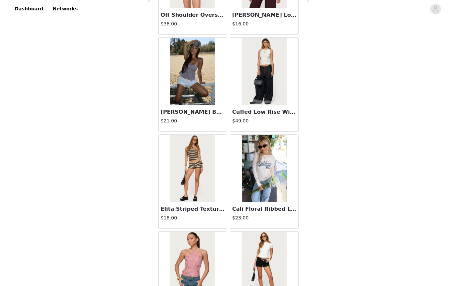
scroll to position [2325, 0]
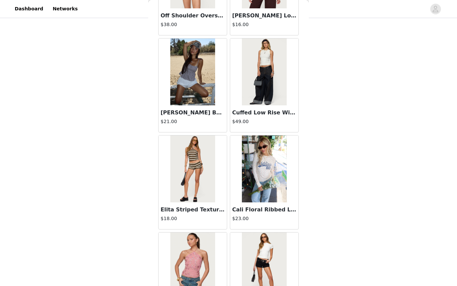
click at [264, 77] on img at bounding box center [264, 71] width 45 height 67
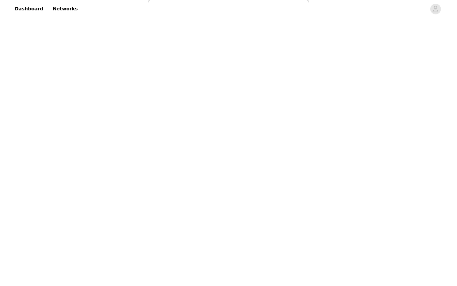
scroll to position [0, 0]
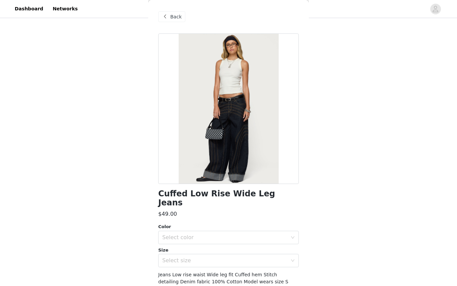
click at [166, 20] on span at bounding box center [165, 17] width 8 height 8
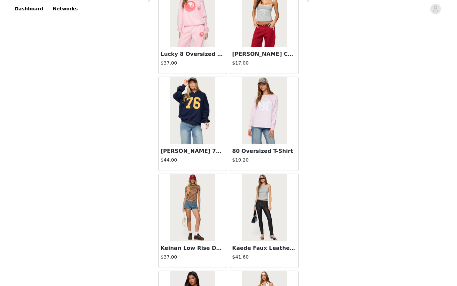
scroll to position [5305, 0]
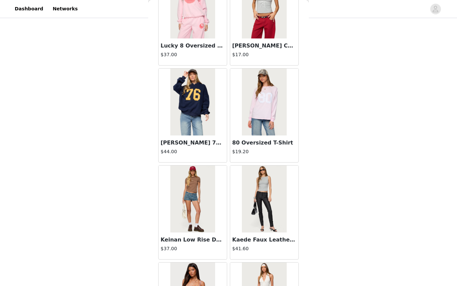
click at [197, 111] on img at bounding box center [192, 102] width 45 height 67
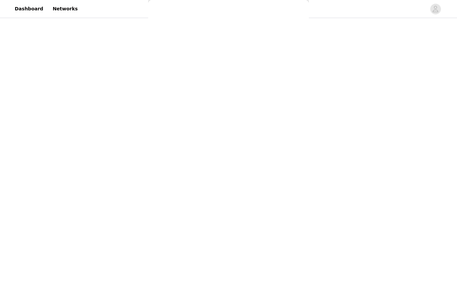
scroll to position [0, 0]
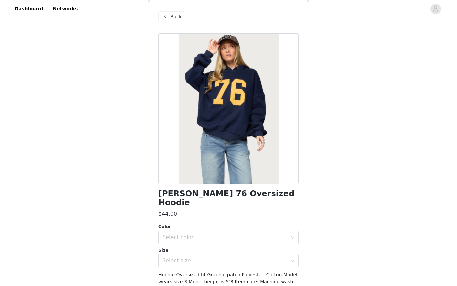
click at [173, 15] on span "Back" at bounding box center [175, 16] width 11 height 7
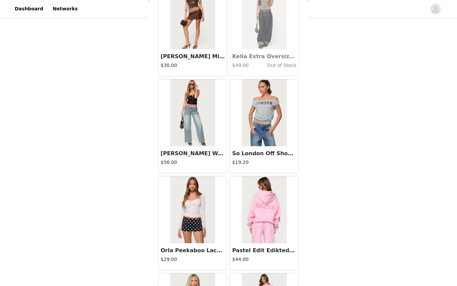
scroll to position [10542, 0]
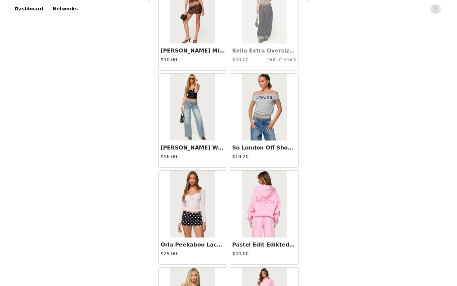
click at [206, 128] on img at bounding box center [192, 107] width 45 height 67
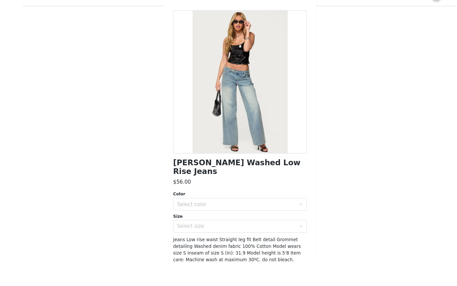
scroll to position [159, 0]
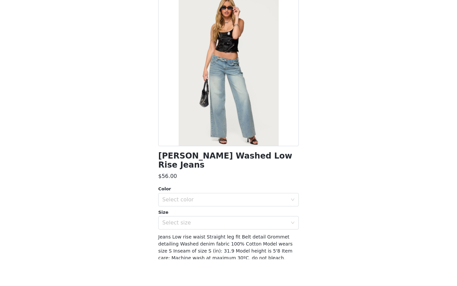
click at [175, 22] on div at bounding box center [228, 97] width 141 height 151
click at [171, 22] on div at bounding box center [228, 97] width 141 height 151
click at [163, 22] on div at bounding box center [228, 97] width 141 height 151
click at [169, 22] on div at bounding box center [228, 97] width 141 height 151
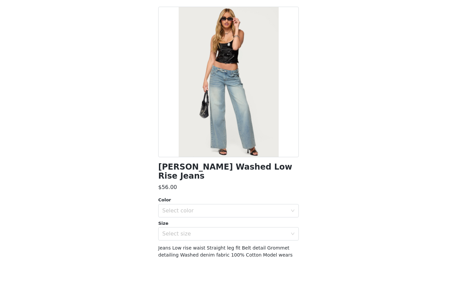
scroll to position [0, 0]
click at [170, 33] on div at bounding box center [228, 108] width 141 height 151
click at [165, 33] on div at bounding box center [228, 108] width 141 height 151
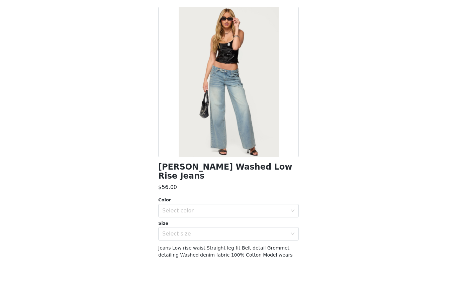
click at [176, 33] on div at bounding box center [228, 108] width 141 height 151
click at [172, 33] on div at bounding box center [228, 108] width 141 height 151
click at [181, 33] on div at bounding box center [228, 108] width 141 height 151
click at [169, 33] on div at bounding box center [228, 108] width 141 height 151
click at [163, 33] on div at bounding box center [228, 108] width 141 height 151
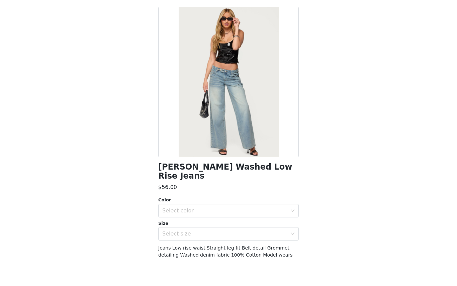
click at [163, 33] on div at bounding box center [228, 108] width 141 height 151
click at [176, 33] on div at bounding box center [228, 108] width 141 height 151
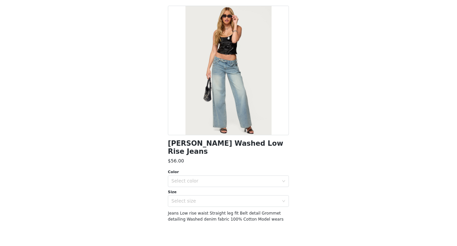
scroll to position [185, 0]
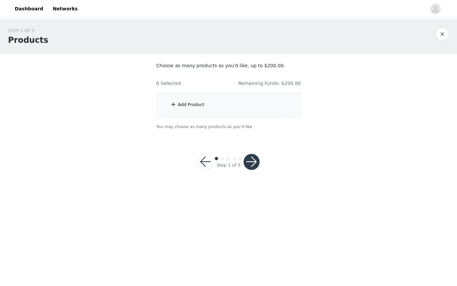
click at [276, 105] on div "Add Product" at bounding box center [228, 104] width 145 height 25
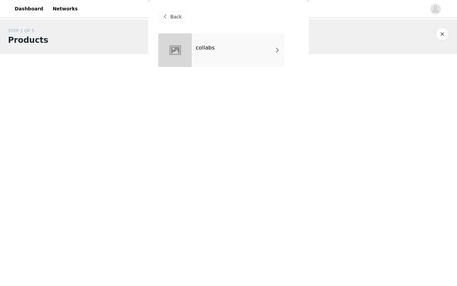
click at [254, 71] on div "collabs" at bounding box center [228, 55] width 141 height 44
click at [247, 52] on div "collabs" at bounding box center [238, 49] width 93 height 33
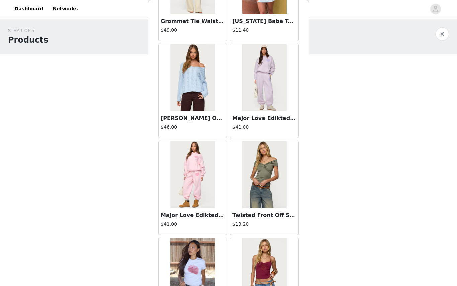
scroll to position [475, 0]
click at [218, 71] on div at bounding box center [193, 77] width 68 height 67
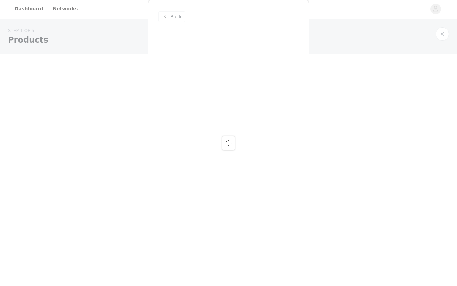
scroll to position [0, 0]
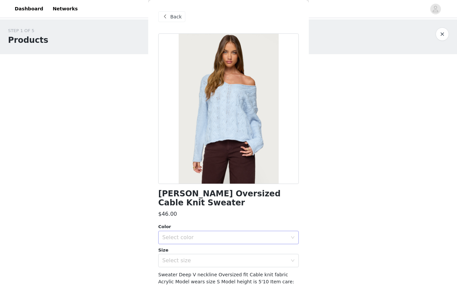
click at [217, 234] on div "Select color" at bounding box center [224, 237] width 125 height 7
click at [192, 246] on li "LIGHT BLUE" at bounding box center [228, 243] width 141 height 11
click at [180, 257] on div "Select size" at bounding box center [224, 260] width 125 height 7
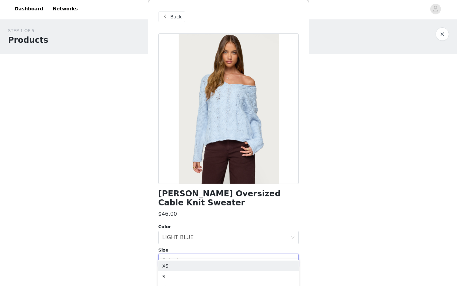
click at [262, 271] on li "XS" at bounding box center [228, 266] width 141 height 11
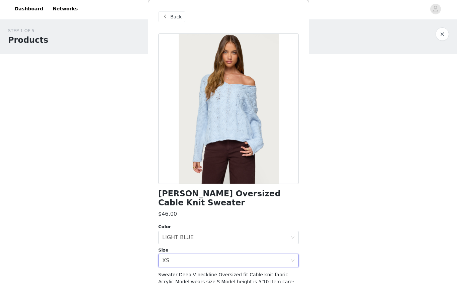
click at [266, 275] on span "Sweater Deep V neckline Oversized fit Cable knit fabric Acrylic Model wears siz…" at bounding box center [226, 285] width 137 height 26
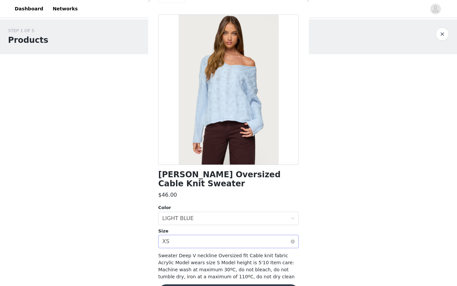
scroll to position [19, 0]
click at [183, 228] on div "Size" at bounding box center [228, 231] width 141 height 7
click at [175, 235] on div "Select size XS" at bounding box center [226, 241] width 128 height 13
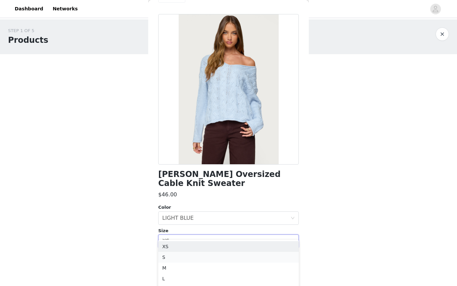
click at [170, 258] on li "S" at bounding box center [228, 257] width 141 height 11
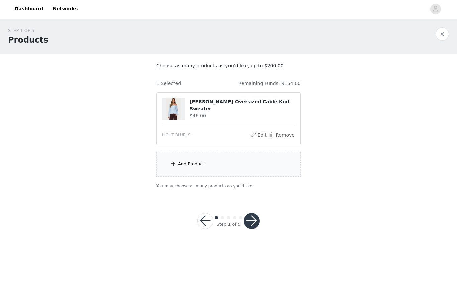
click at [202, 166] on div "Add Product" at bounding box center [191, 164] width 26 height 7
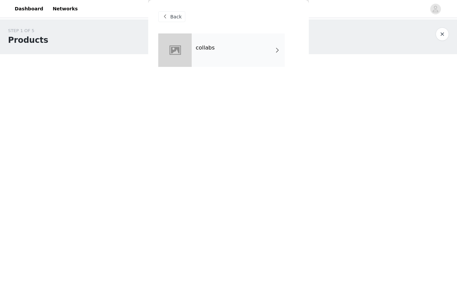
click at [216, 62] on div "collabs" at bounding box center [238, 49] width 93 height 33
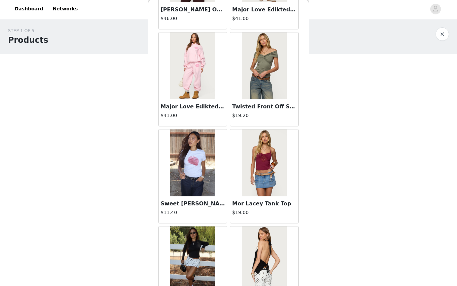
scroll to position [676, 0]
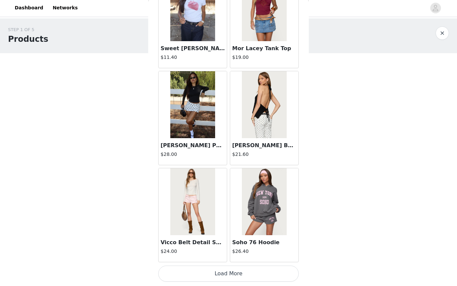
click at [243, 275] on button "Load More" at bounding box center [228, 275] width 141 height 16
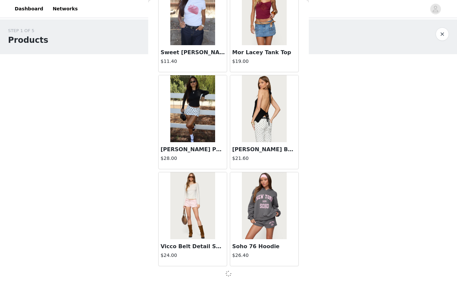
scroll to position [735, 0]
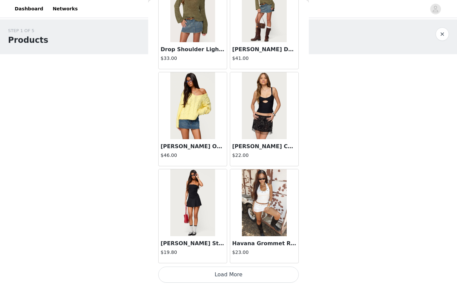
click at [243, 277] on button "Load More" at bounding box center [228, 275] width 141 height 16
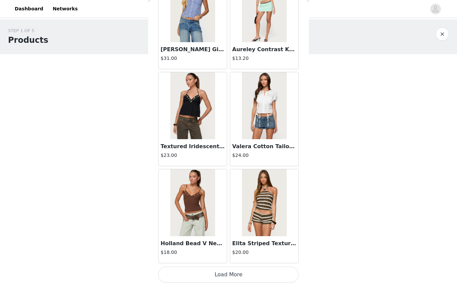
scroll to position [2680, 0]
click at [252, 275] on button "Load More" at bounding box center [228, 275] width 141 height 16
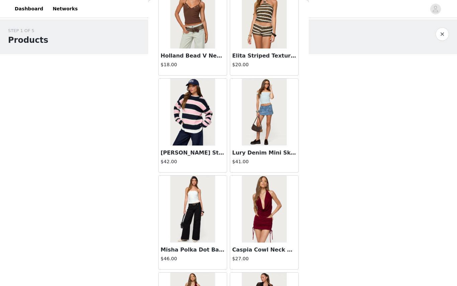
scroll to position [2925, 0]
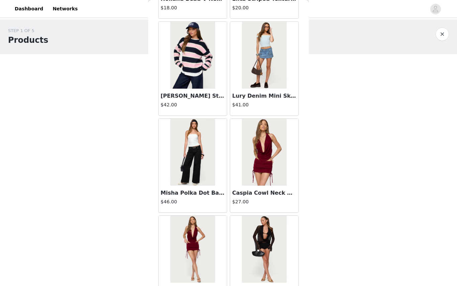
click at [205, 175] on img at bounding box center [192, 152] width 45 height 67
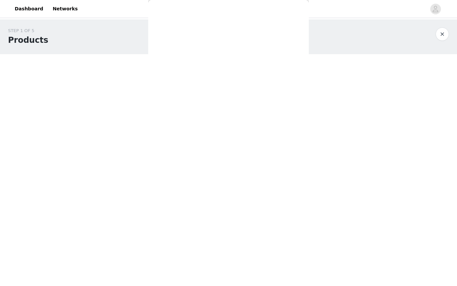
scroll to position [0, 0]
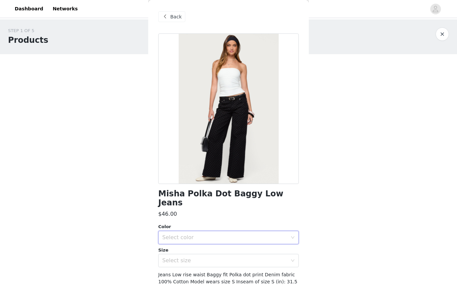
click at [205, 231] on div "Select color" at bounding box center [226, 237] width 128 height 13
click at [188, 240] on li "BLACK" at bounding box center [228, 243] width 141 height 11
click at [187, 254] on div "Select size" at bounding box center [226, 260] width 128 height 13
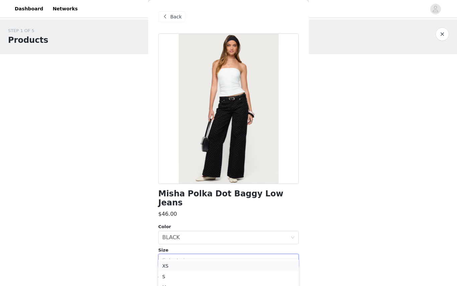
click at [180, 266] on li "XS" at bounding box center [228, 266] width 141 height 11
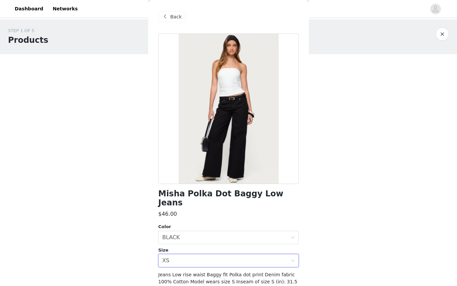
click at [174, 17] on span "Back" at bounding box center [175, 16] width 11 height 7
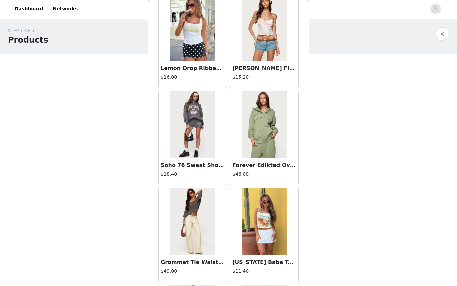
scroll to position [346, 0]
